Goal: Information Seeking & Learning: Learn about a topic

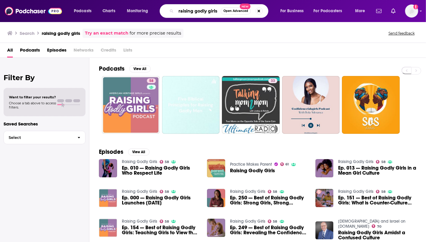
click at [195, 9] on input "raising godly girls" at bounding box center [198, 11] width 45 height 10
type input "bookish talks"
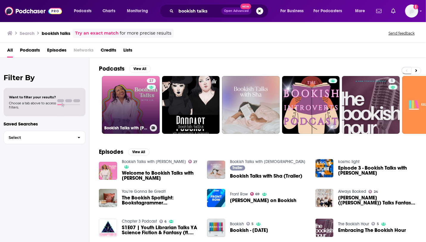
click at [117, 122] on link "27 Bookish Talks with [PERSON_NAME]" at bounding box center [131, 105] width 58 height 58
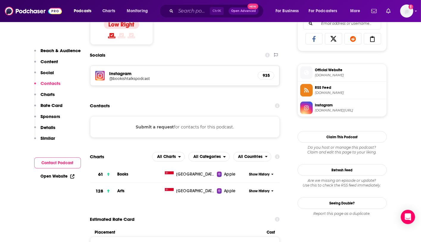
scroll to position [397, 0]
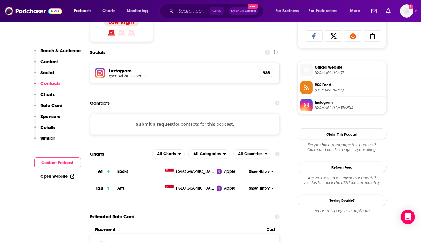
click at [161, 123] on button "Submit a request" at bounding box center [155, 124] width 38 height 7
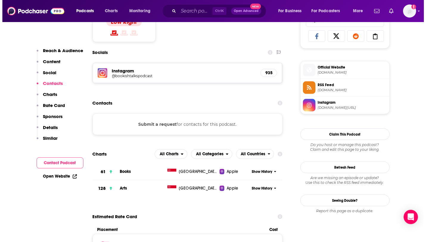
scroll to position [0, 0]
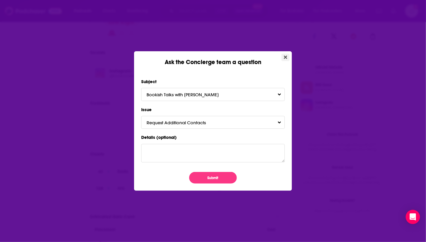
click at [285, 57] on icon "Close" at bounding box center [285, 57] width 3 height 3
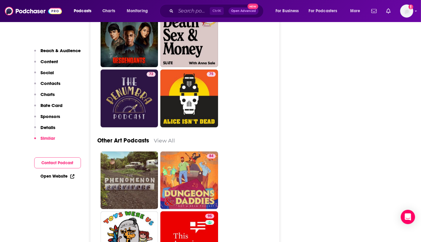
scroll to position [1537, 0]
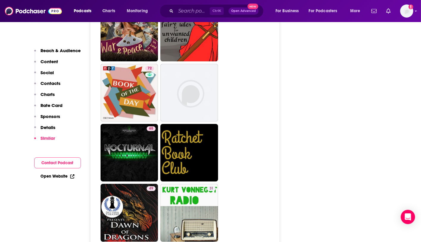
scroll to position [2300, 0]
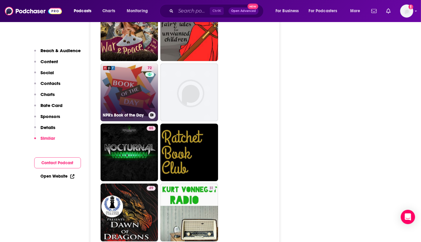
click at [138, 96] on link "72 NPR's Book of the Day" at bounding box center [130, 92] width 58 height 58
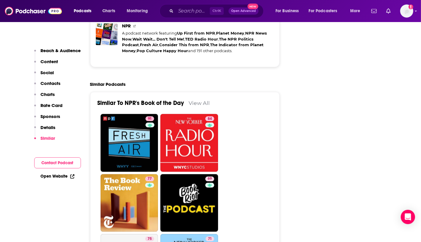
scroll to position [1247, 0]
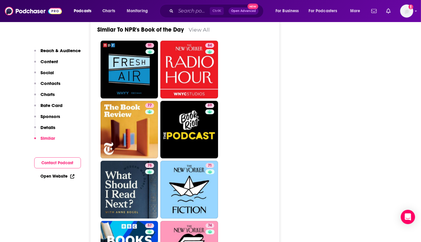
scroll to position [1330, 0]
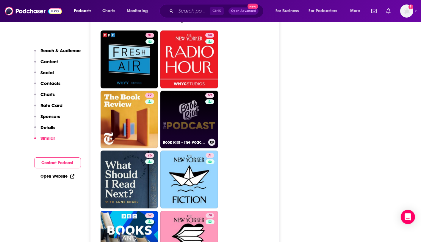
click at [177, 96] on link "69 Book Riot - The Podcast" at bounding box center [189, 120] width 58 height 58
type input "[URL][DOMAIN_NAME]"
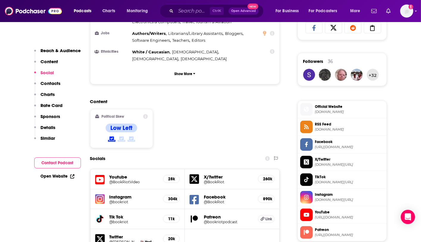
scroll to position [356, 0]
